Goal: Information Seeking & Learning: Check status

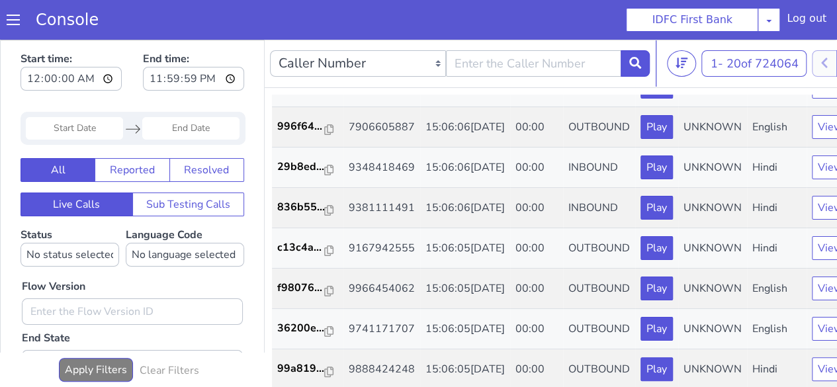
scroll to position [662, 0]
click at [481, 66] on input "text" at bounding box center [534, 63] width 176 height 26
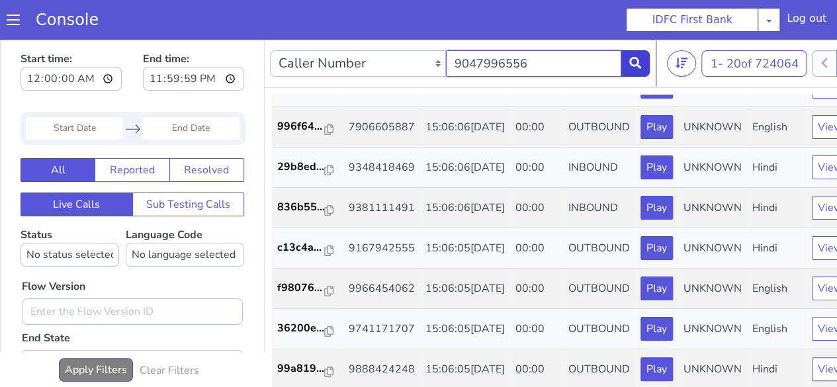
type input "9047996556"
click at [643, 68] on button at bounding box center [635, 63] width 29 height 26
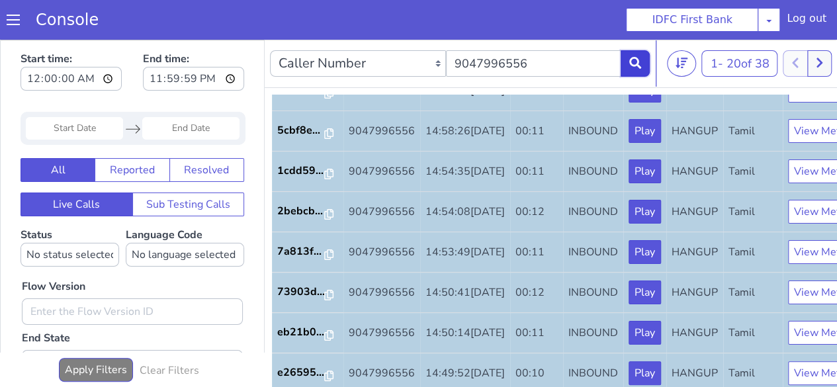
scroll to position [463, 0]
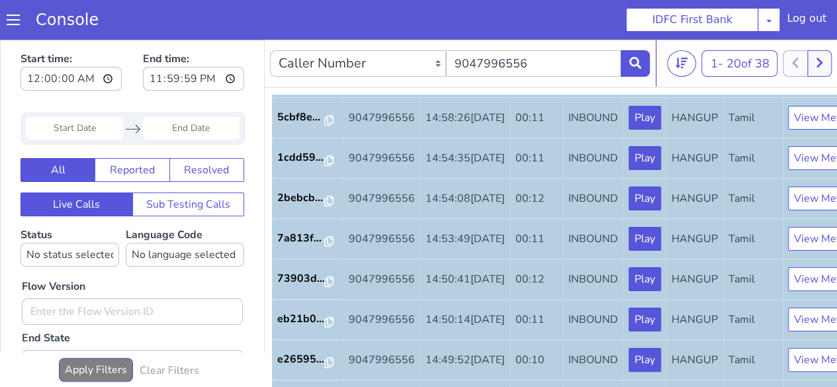
scroll to position [397, 0]
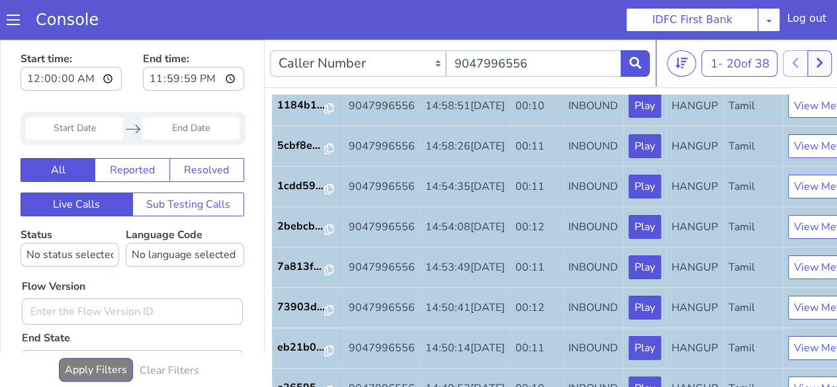
click at [299, 32] on p "543b34..." at bounding box center [301, 25] width 48 height 16
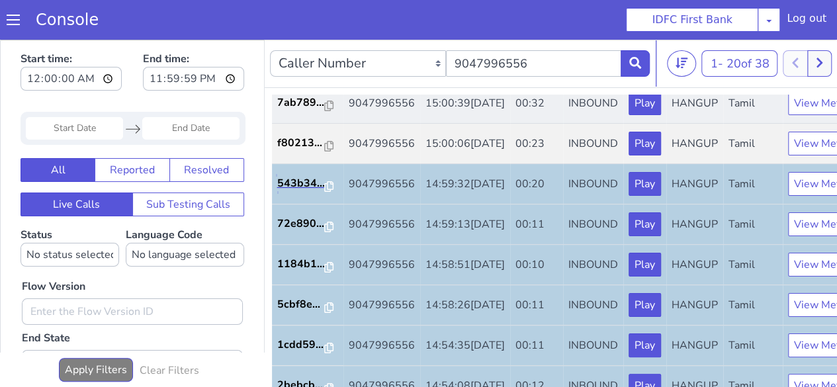
scroll to position [199, 0]
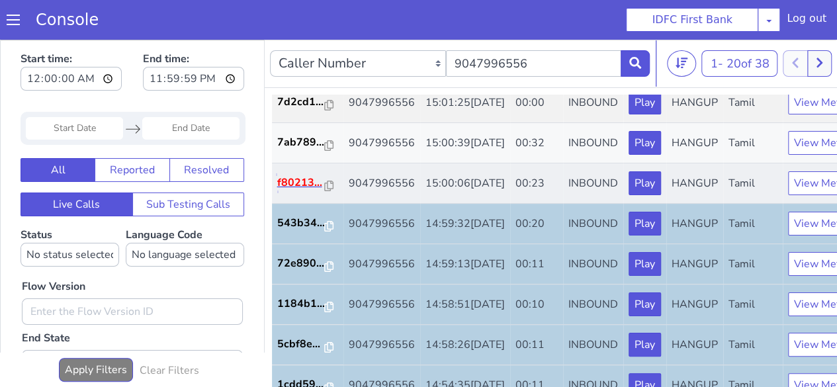
click at [315, 191] on p "f80213..." at bounding box center [301, 183] width 48 height 16
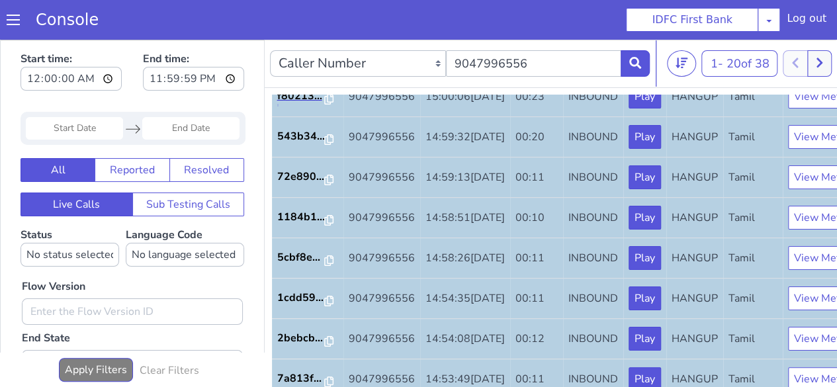
scroll to position [265, 0]
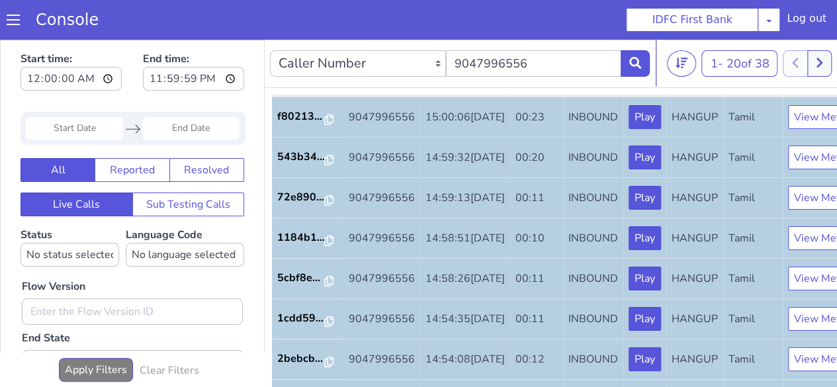
click at [305, 84] on p "7ab789..." at bounding box center [301, 76] width 48 height 16
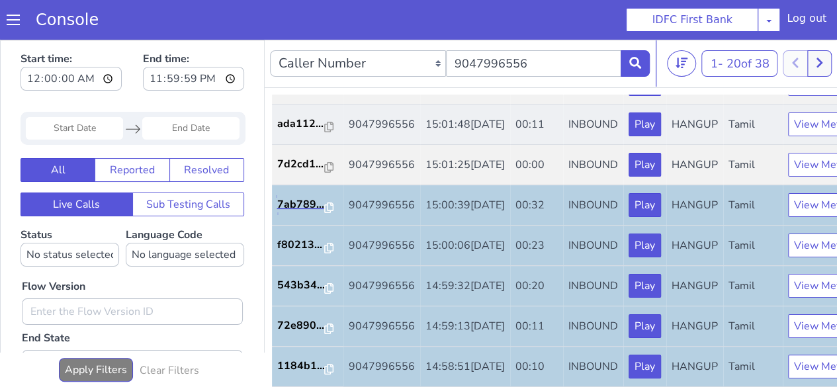
scroll to position [132, 0]
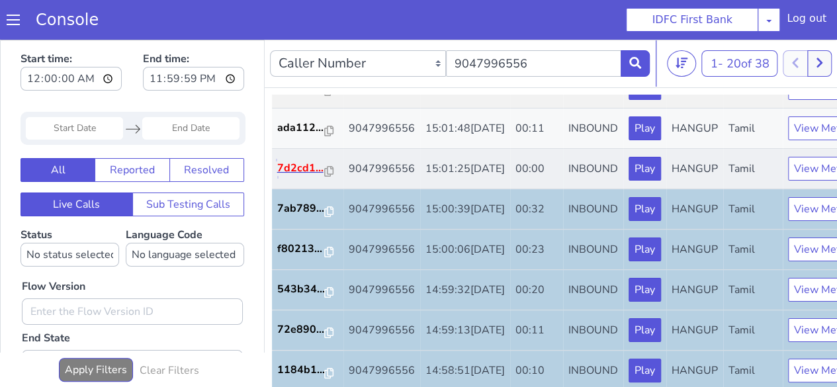
click at [297, 176] on p "7d2cd1..." at bounding box center [301, 168] width 48 height 16
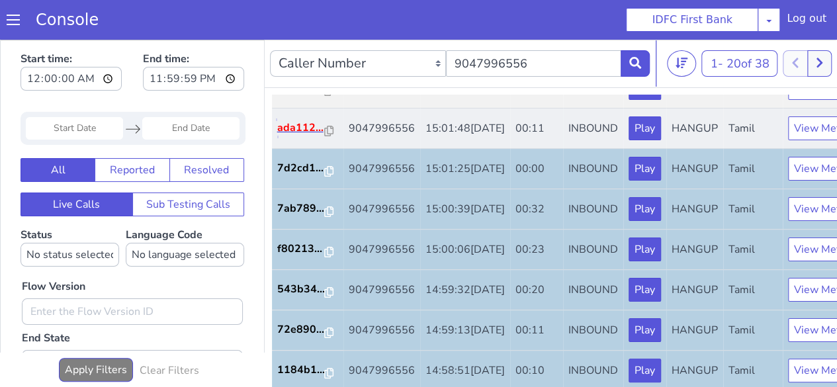
click at [315, 136] on p "ada112..." at bounding box center [301, 128] width 48 height 16
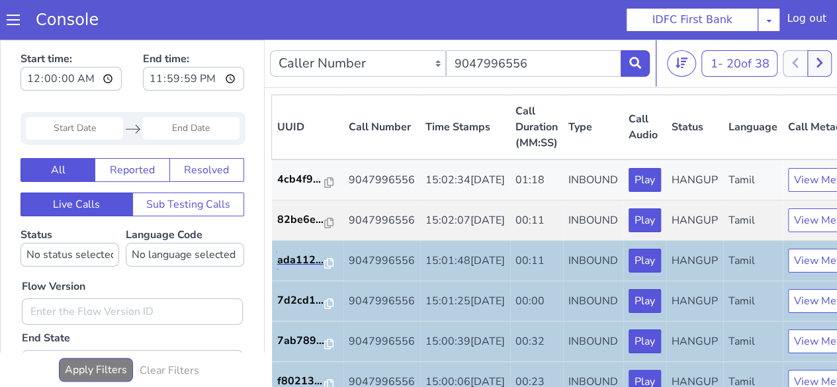
scroll to position [0, 0]
click at [299, 228] on p "82be6e..." at bounding box center [301, 220] width 48 height 16
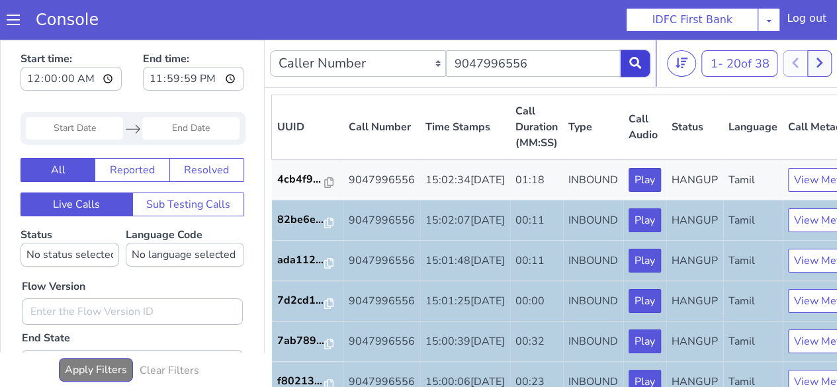
click at [636, 64] on icon at bounding box center [636, 63] width 12 height 12
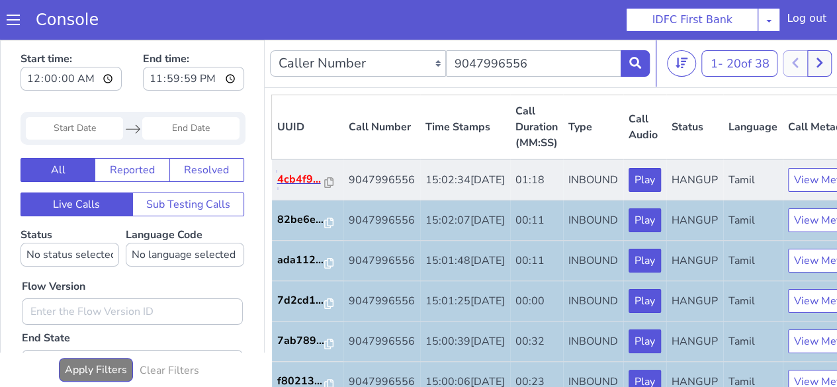
click at [310, 187] on p "4cb4f9..." at bounding box center [301, 179] width 48 height 16
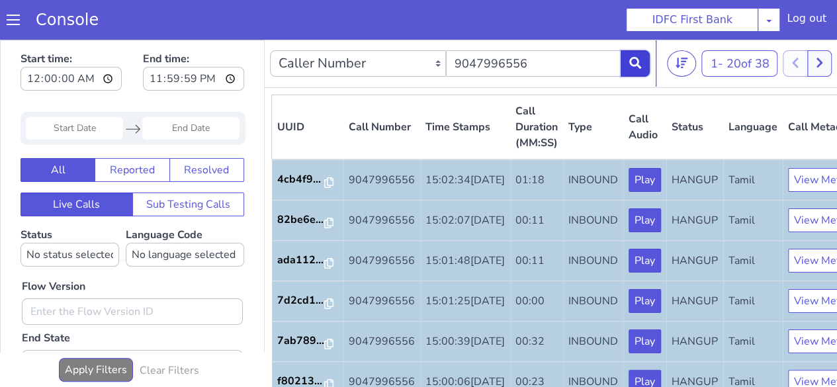
click at [640, 57] on icon at bounding box center [636, 63] width 12 height 12
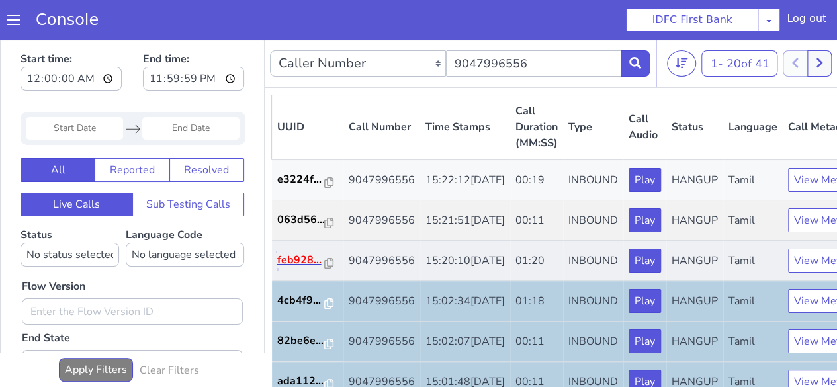
click at [298, 268] on p "feb928..." at bounding box center [301, 260] width 48 height 16
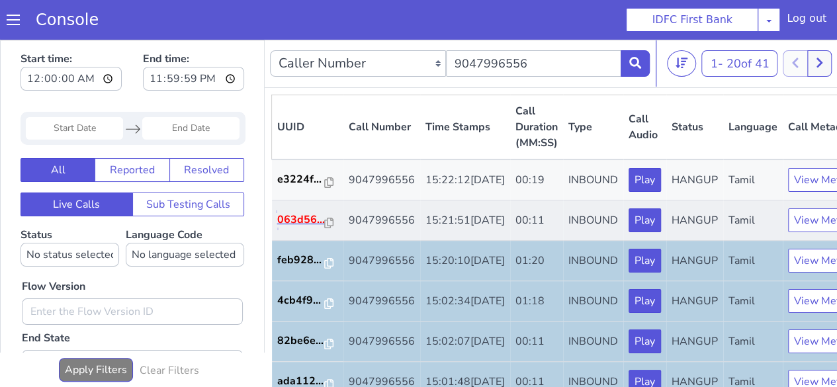
click at [299, 228] on p "063d56..." at bounding box center [301, 220] width 48 height 16
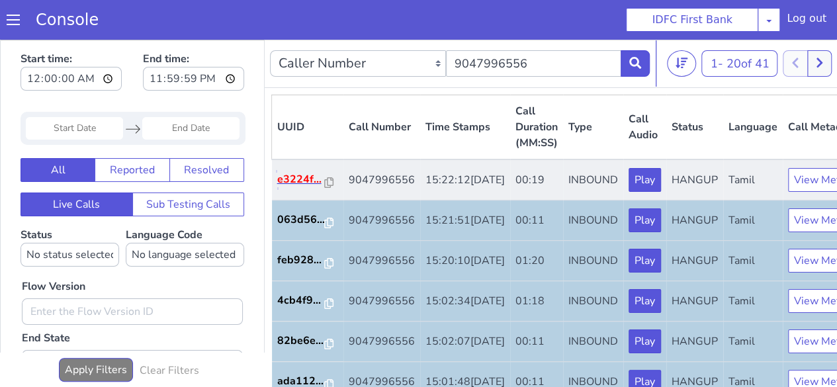
click at [298, 187] on p "e3224f..." at bounding box center [301, 179] width 48 height 16
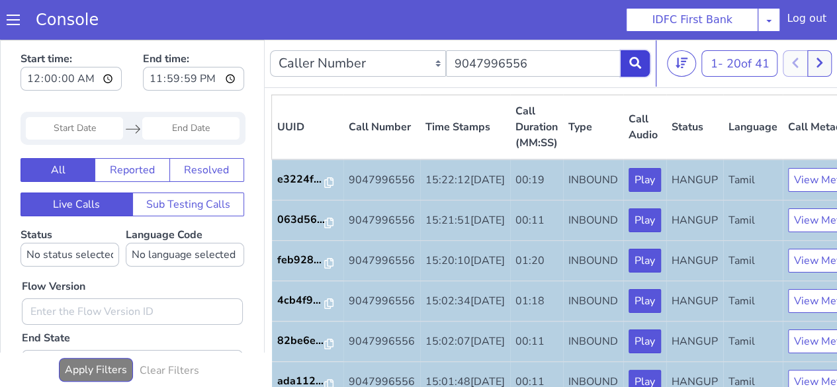
click at [630, 59] on icon at bounding box center [636, 63] width 12 height 12
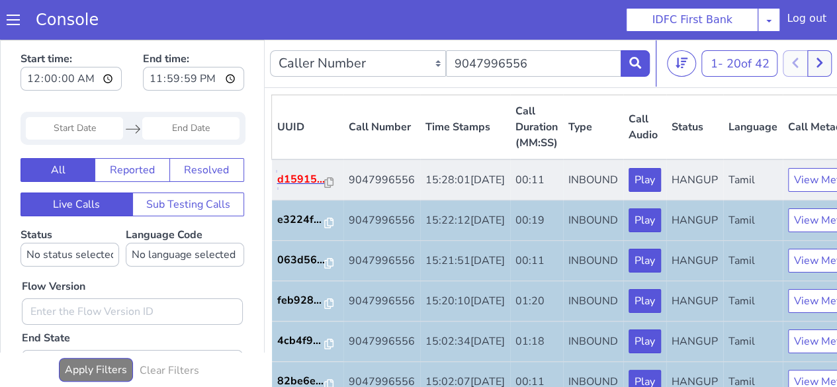
click at [297, 187] on p "d15915..." at bounding box center [301, 179] width 48 height 16
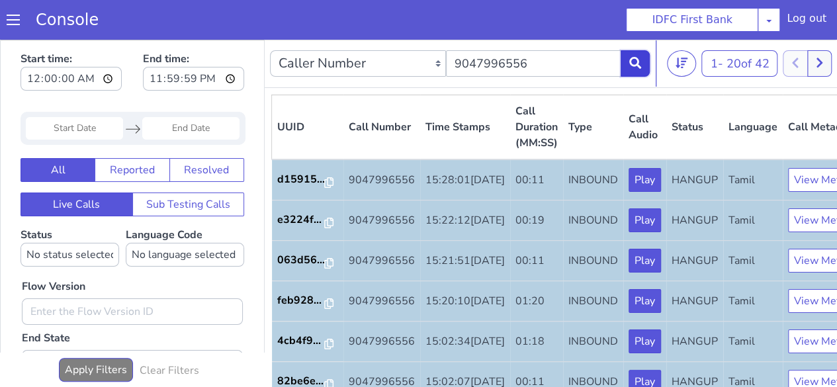
click at [640, 62] on icon at bounding box center [636, 63] width 12 height 12
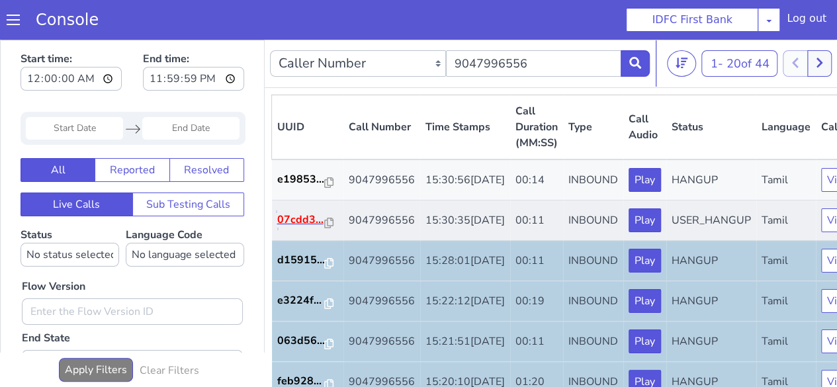
click at [302, 228] on p "07cdd3..." at bounding box center [301, 220] width 48 height 16
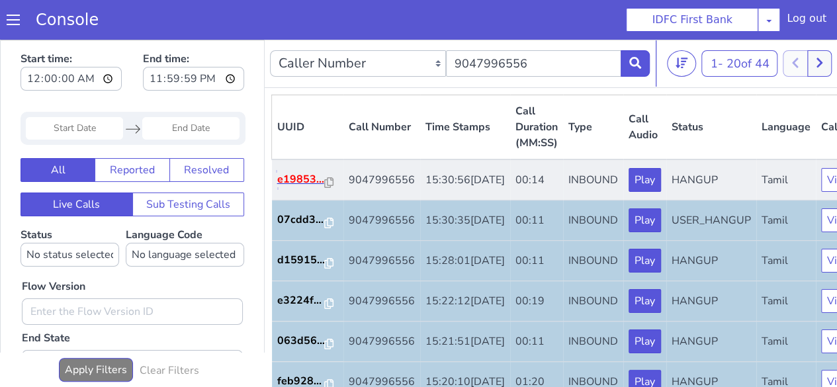
click at [313, 187] on p "e19853..." at bounding box center [301, 179] width 48 height 16
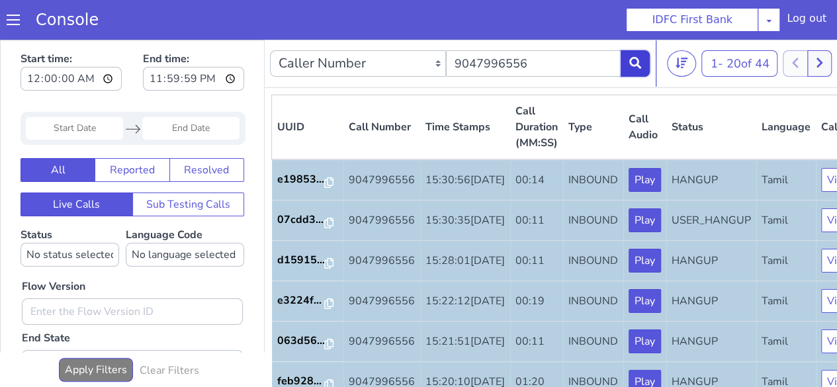
click at [648, 67] on button at bounding box center [635, 63] width 29 height 26
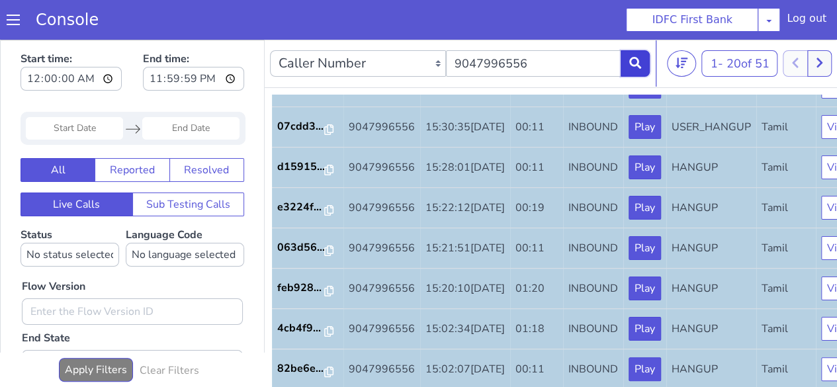
scroll to position [397, 0]
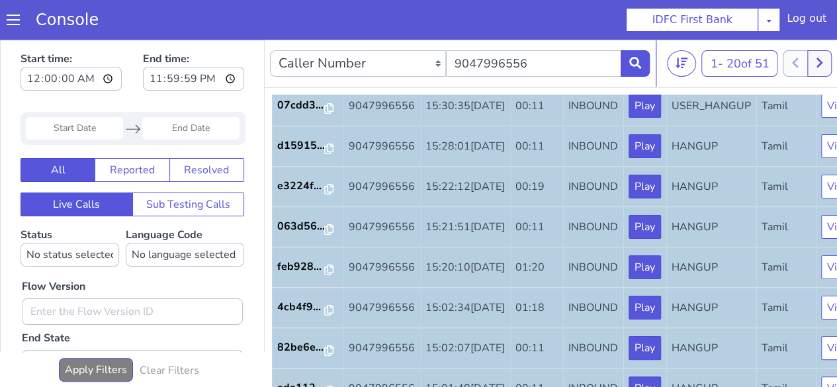
click at [295, 32] on p "0c086e..." at bounding box center [301, 25] width 48 height 16
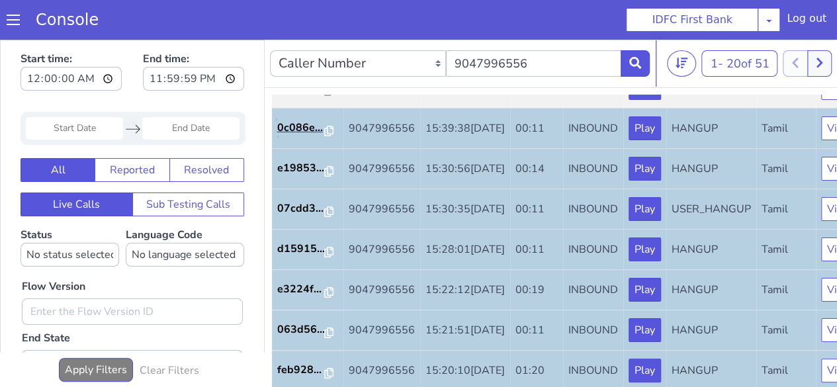
scroll to position [265, 0]
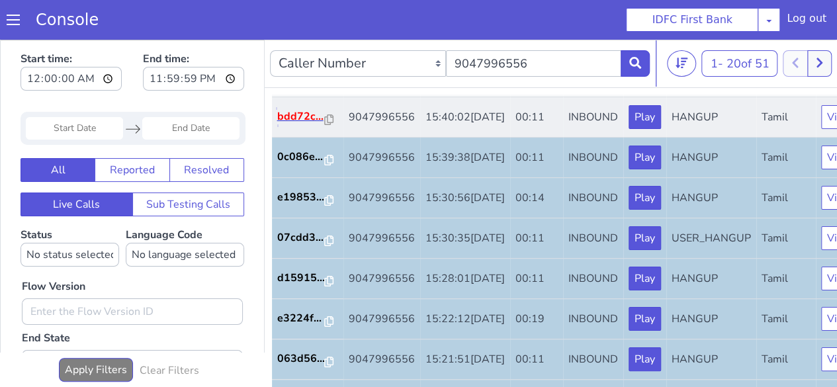
click at [298, 124] on p "bdd72c..." at bounding box center [301, 117] width 48 height 16
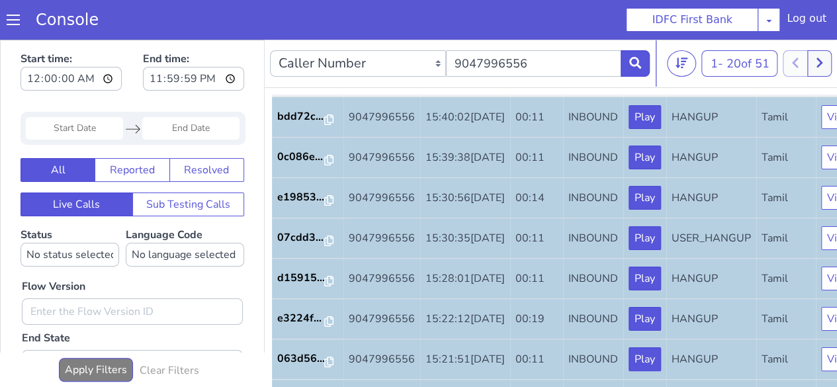
click at [299, 84] on p "574be7..." at bounding box center [301, 76] width 48 height 16
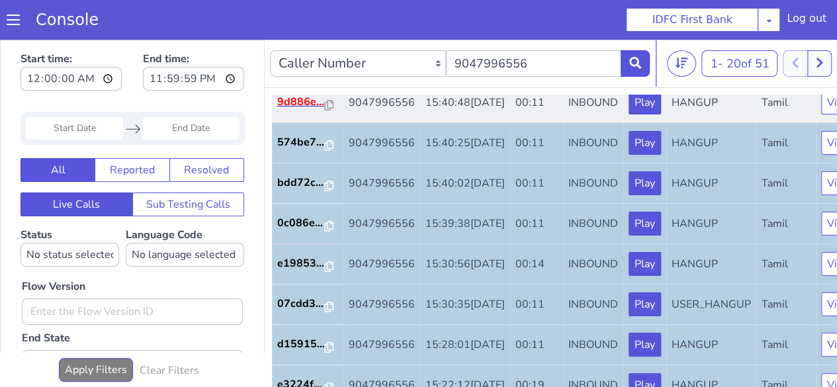
click at [295, 110] on p "9d886e..." at bounding box center [301, 102] width 48 height 16
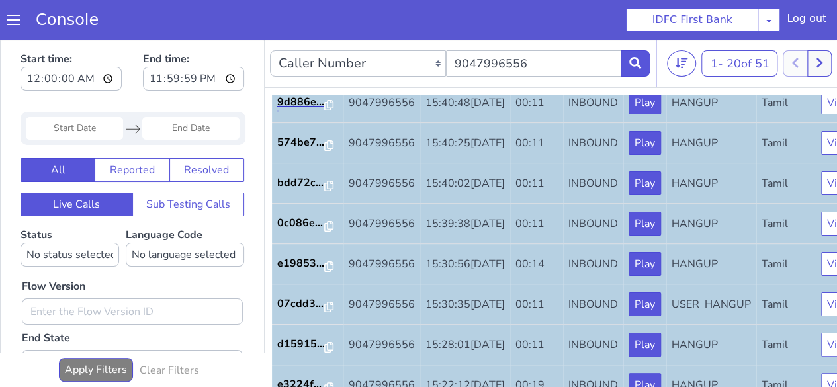
scroll to position [66, 0]
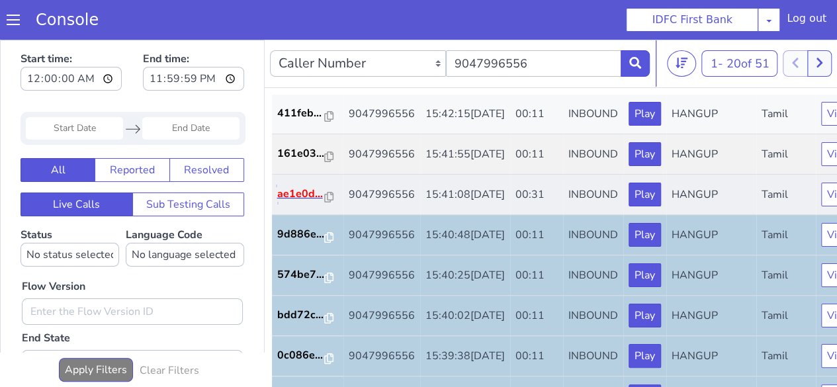
click at [297, 202] on p "ae1e0d..." at bounding box center [301, 194] width 48 height 16
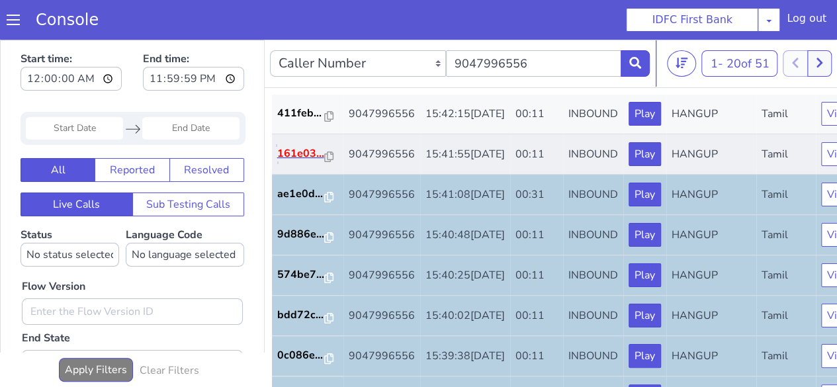
click at [298, 162] on p "161e03..." at bounding box center [301, 154] width 48 height 16
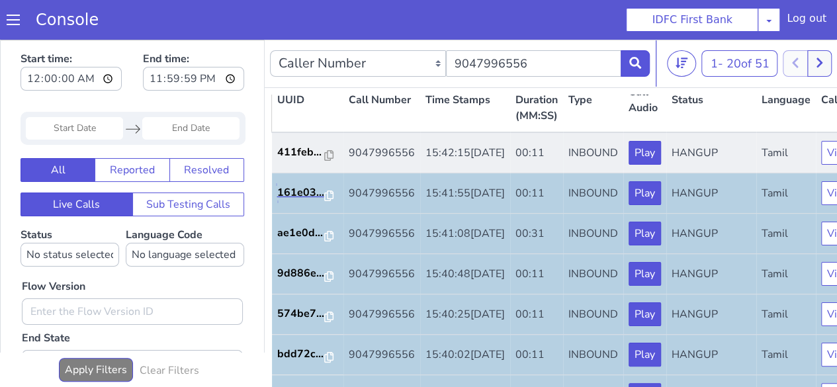
scroll to position [0, 0]
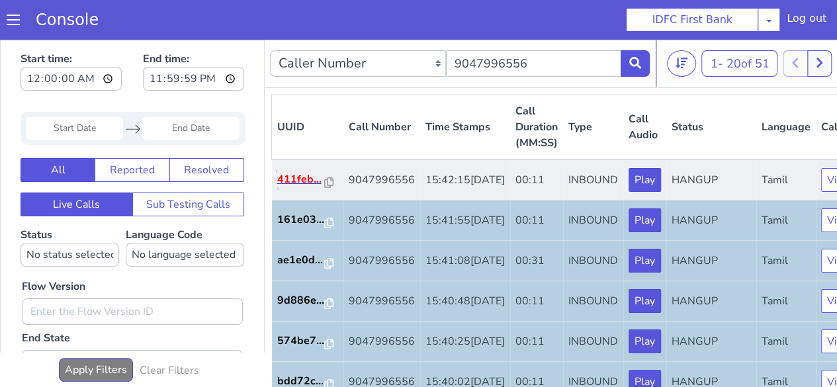
click at [285, 187] on p "411feb..." at bounding box center [301, 179] width 48 height 16
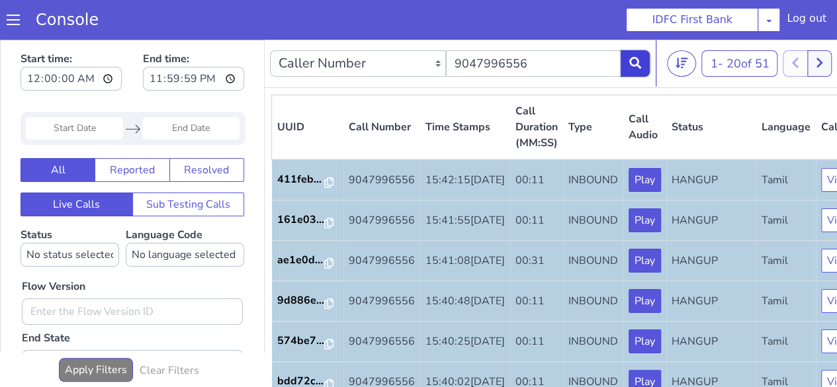
click at [626, 56] on button at bounding box center [635, 63] width 29 height 26
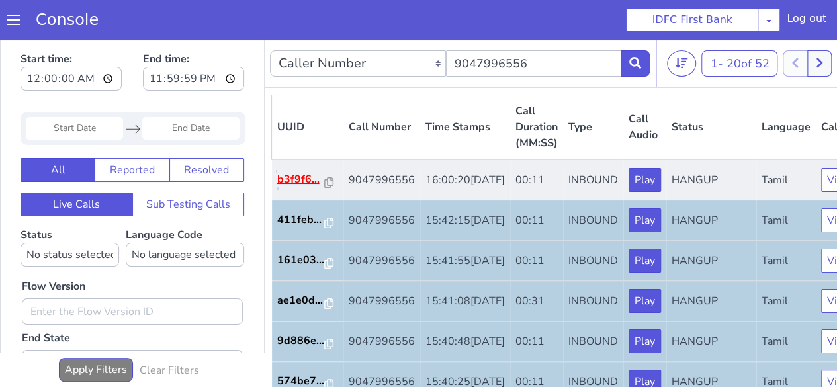
click at [290, 187] on p "b3f9f6..." at bounding box center [301, 179] width 48 height 16
